Goal: Transaction & Acquisition: Purchase product/service

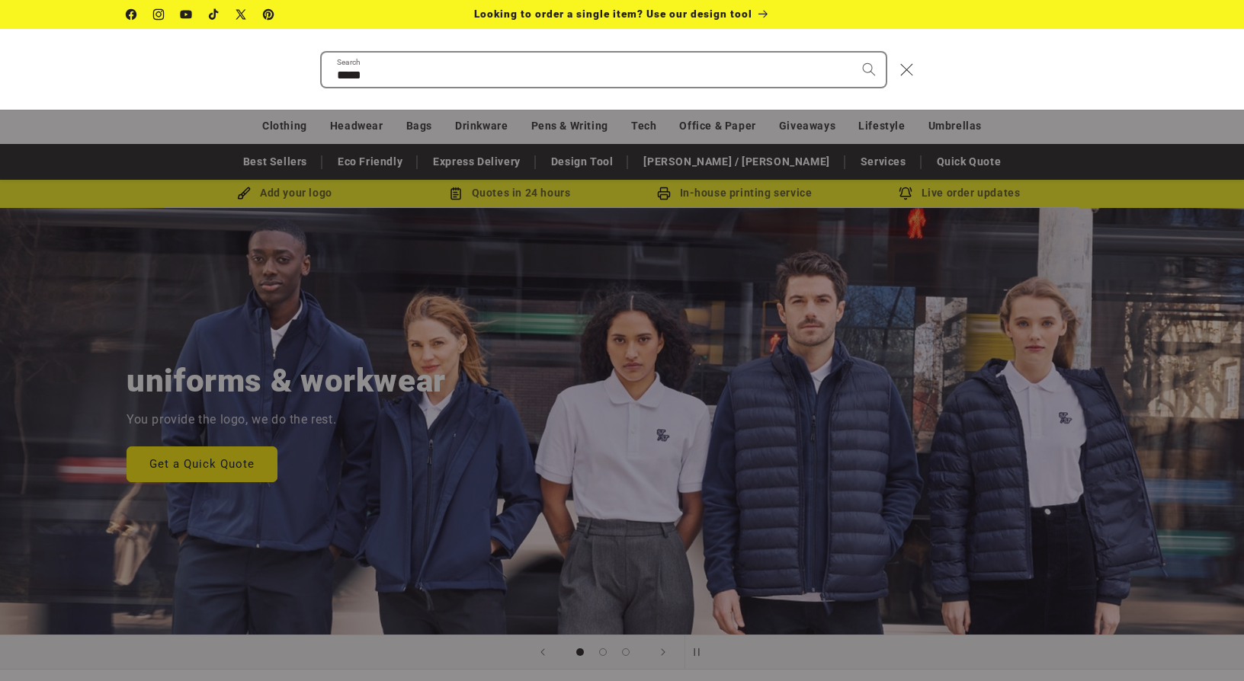
type input "*****"
click at [852, 53] on button "Search" at bounding box center [869, 70] width 34 height 34
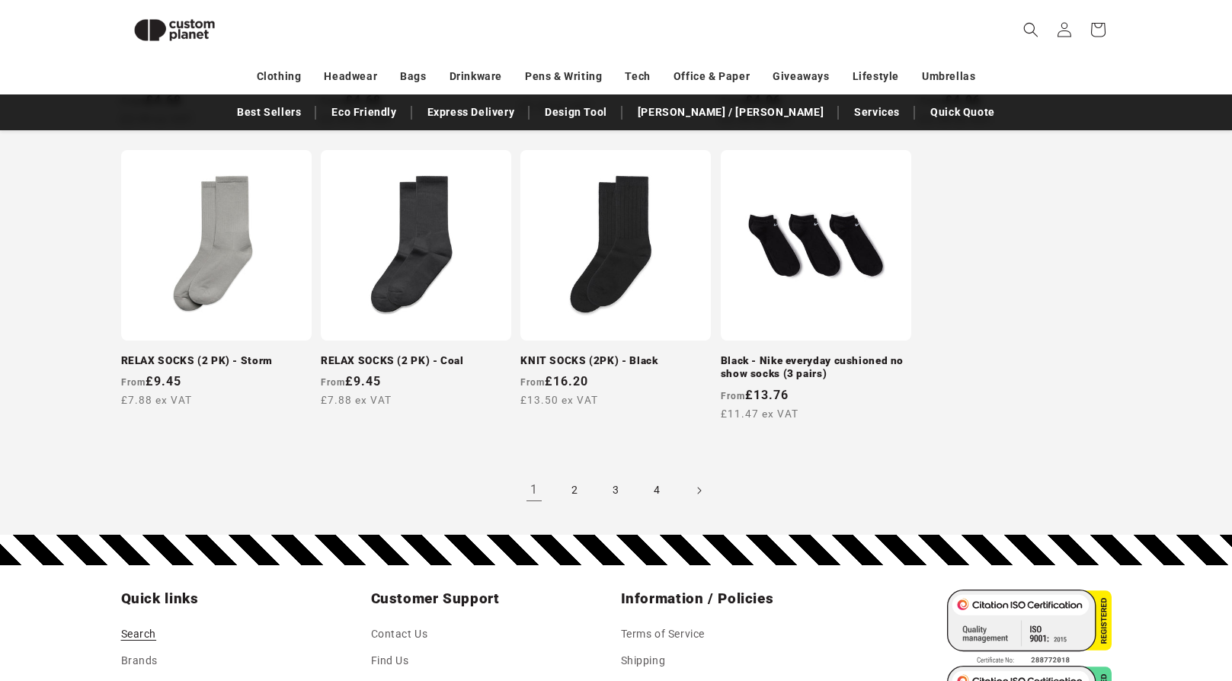
scroll to position [1428, 0]
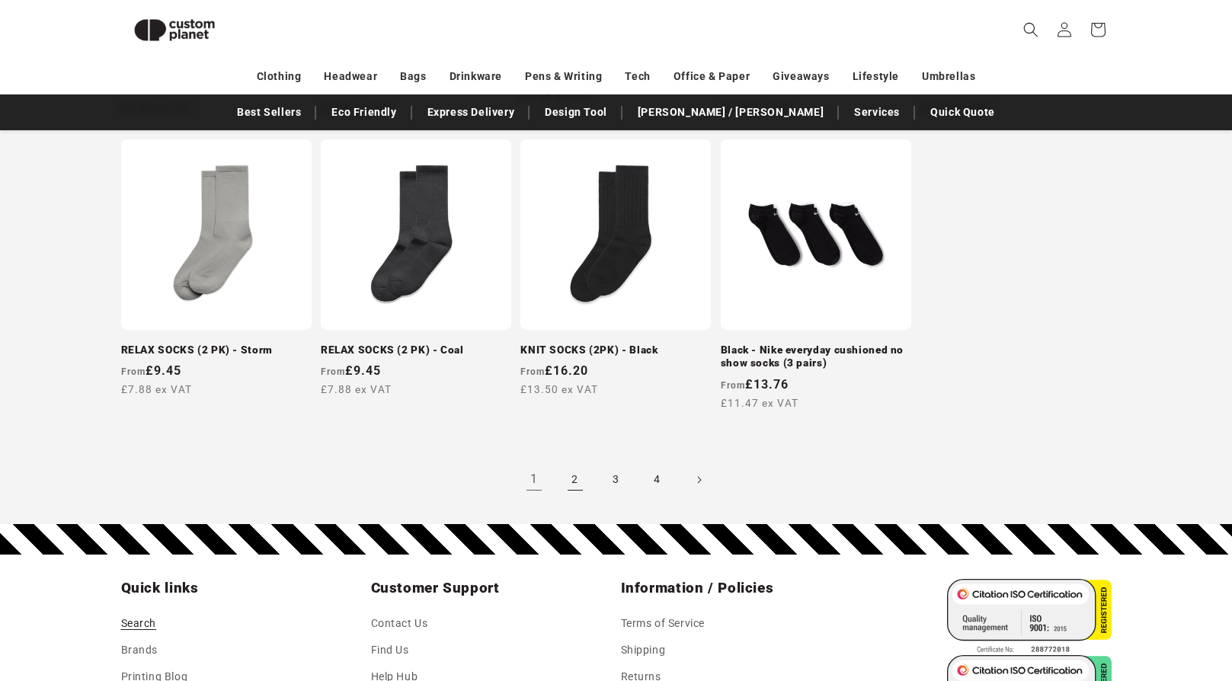
click at [573, 497] on link "2" at bounding box center [576, 480] width 34 height 34
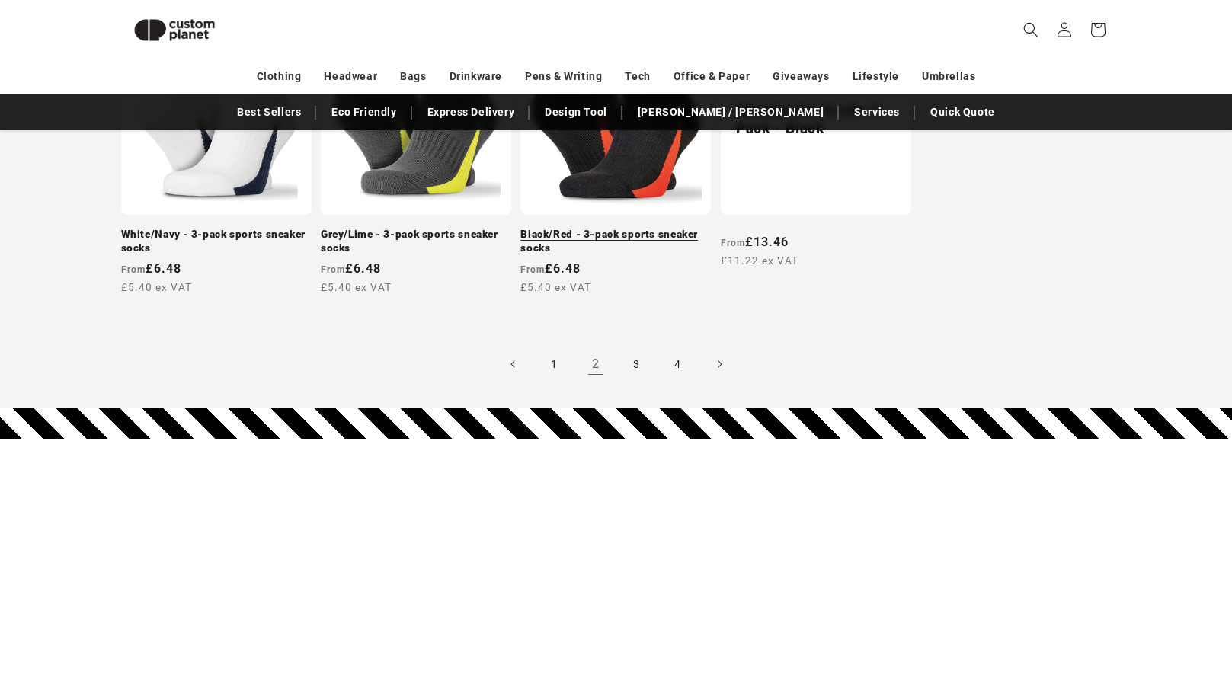
scroll to position [1580, 0]
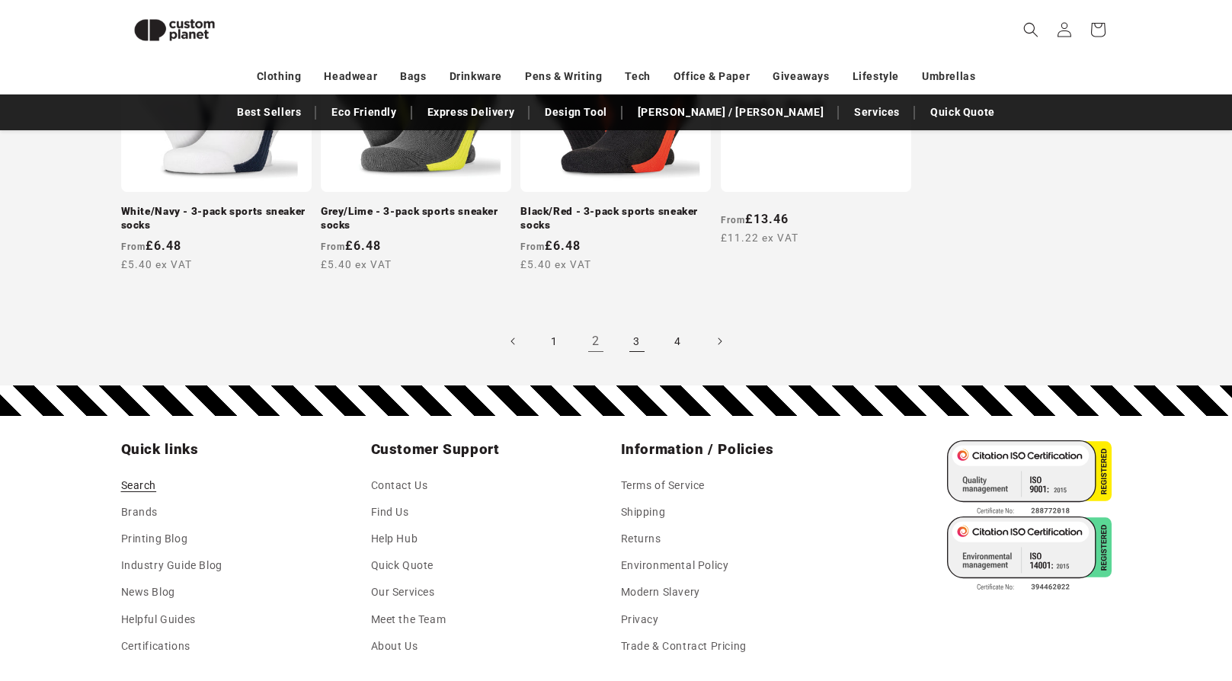
click at [646, 358] on link "3" at bounding box center [637, 342] width 34 height 34
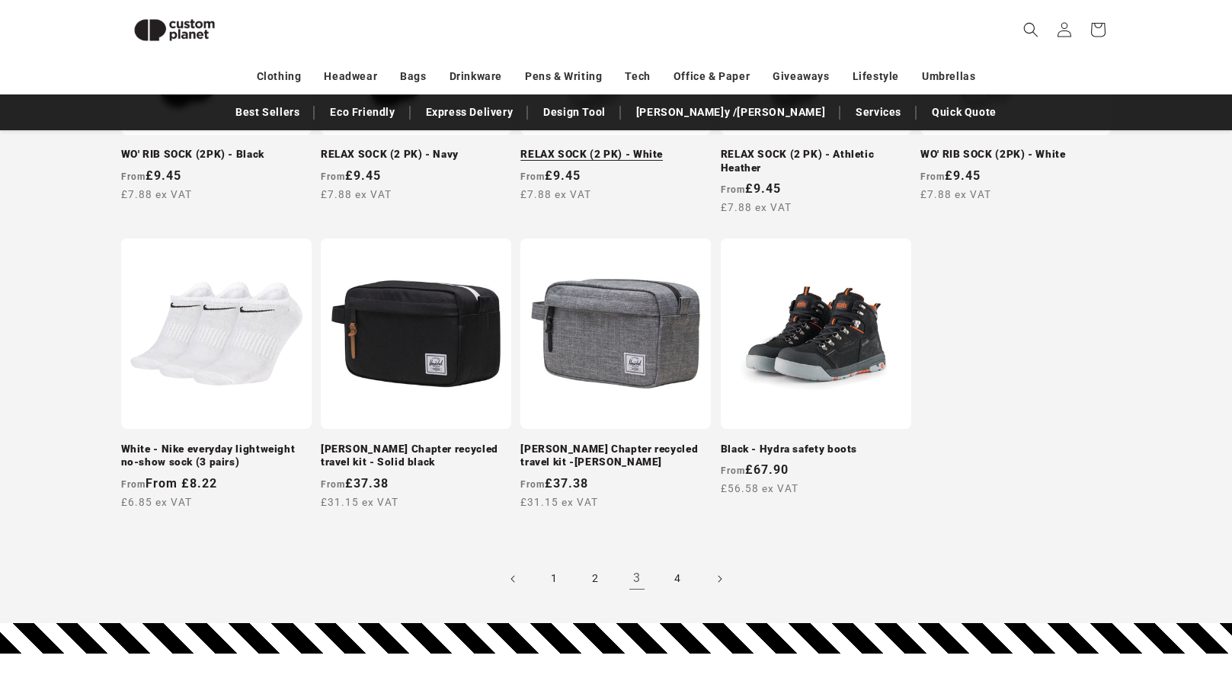
scroll to position [1427, 0]
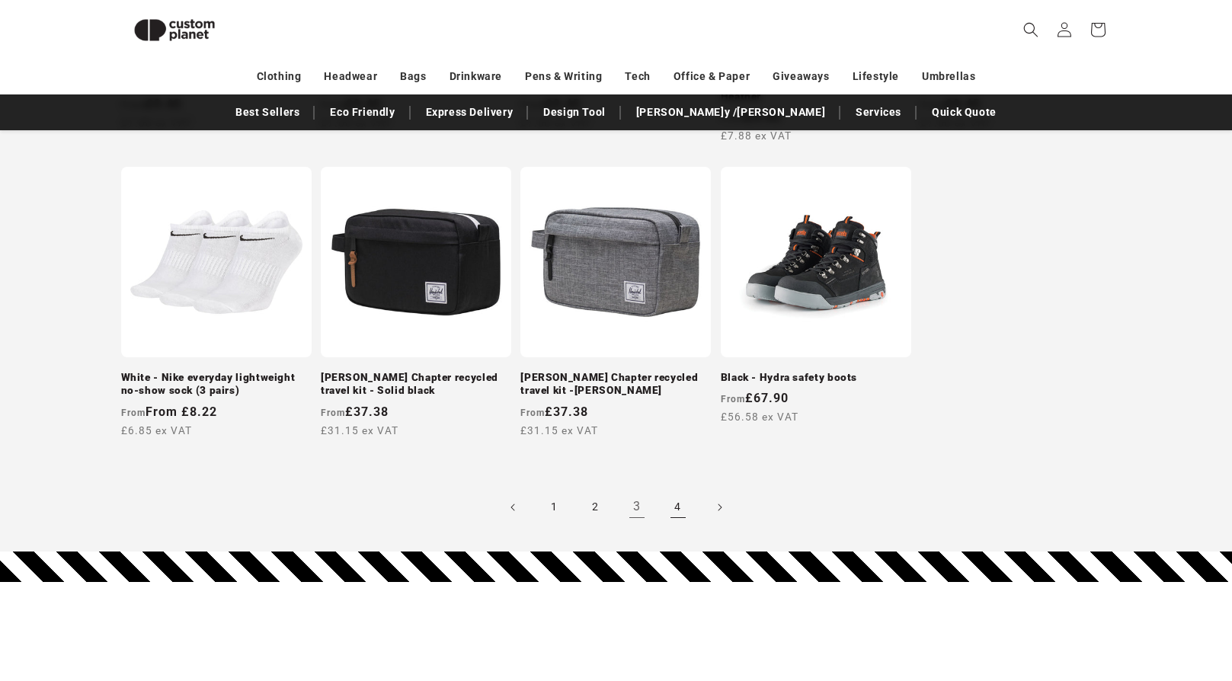
click at [674, 524] on link "4" at bounding box center [678, 508] width 34 height 34
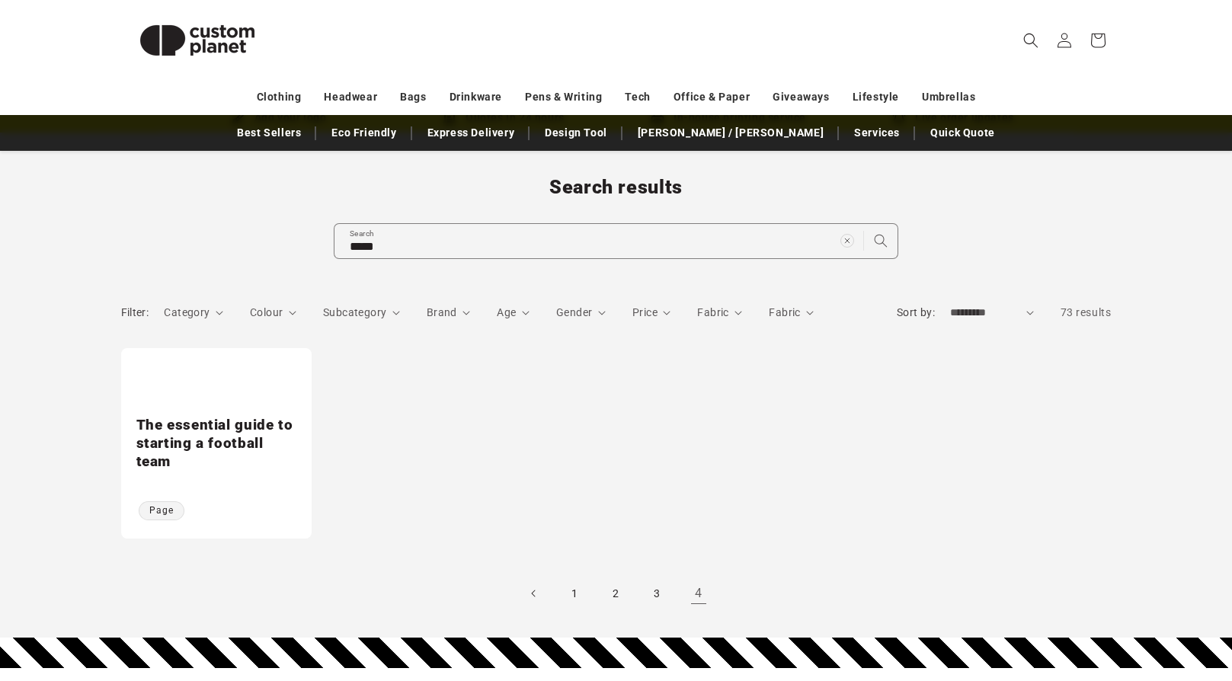
scroll to position [152, 0]
